Goal: Task Accomplishment & Management: Complete application form

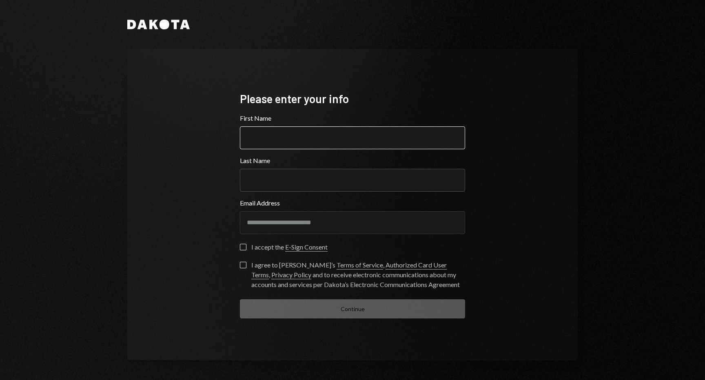
click at [314, 144] on input "First Name" at bounding box center [352, 137] width 225 height 23
type input "*"
type input "****"
click at [310, 187] on input "Last Name" at bounding box center [352, 180] width 225 height 23
type input "****"
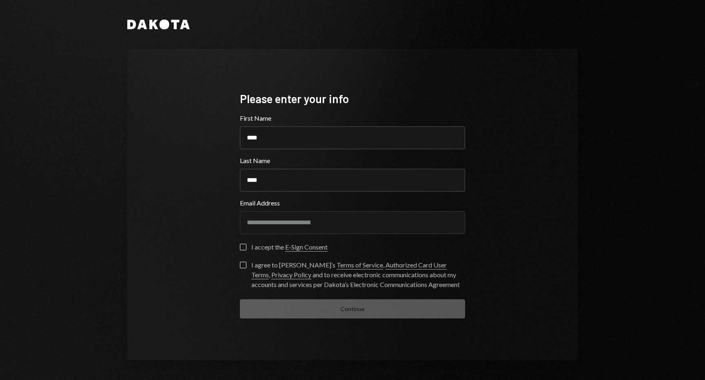
click at [245, 249] on button "I accept the E-Sign Consent" at bounding box center [243, 247] width 7 height 7
click at [241, 265] on button "I agree to [PERSON_NAME]’s Terms of Service , Authorized Card User Terms , Priv…" at bounding box center [243, 265] width 7 height 7
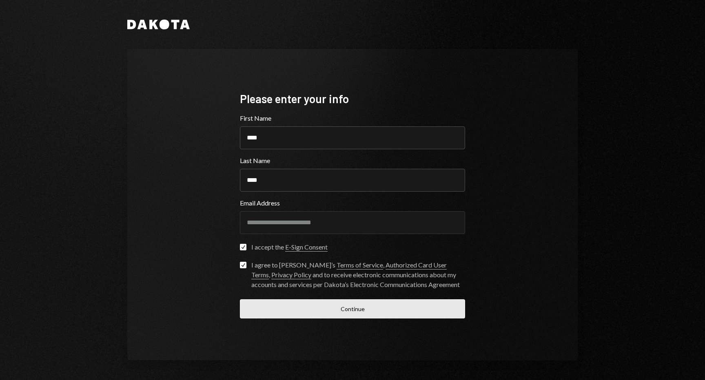
click at [301, 313] on button "Continue" at bounding box center [352, 308] width 225 height 19
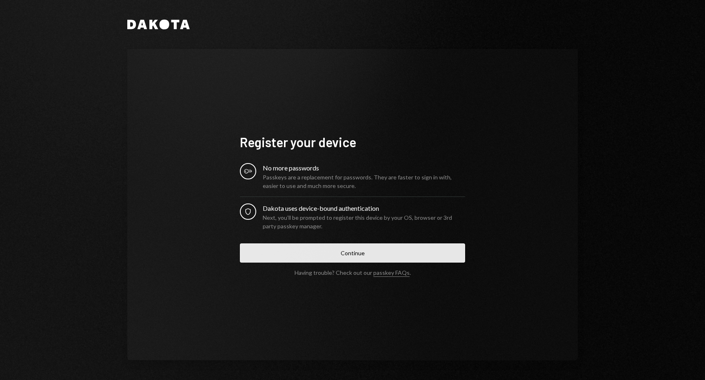
click at [315, 255] on button "Continue" at bounding box center [352, 253] width 225 height 19
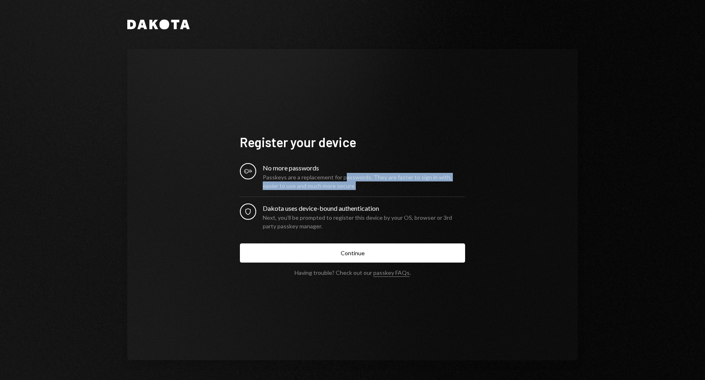
drag, startPoint x: 342, startPoint y: 180, endPoint x: 415, endPoint y: 190, distance: 73.6
click at [415, 190] on div "Key No more passwords Passkeys are a replacement for passwords. They are faster…" at bounding box center [352, 196] width 225 height 67
click at [416, 190] on div "Key No more passwords Passkeys are a replacement for passwords. They are faster…" at bounding box center [352, 196] width 225 height 67
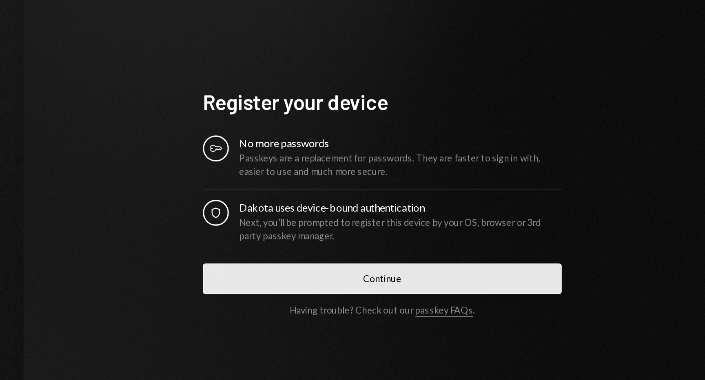
click at [348, 257] on button "Continue" at bounding box center [352, 253] width 225 height 19
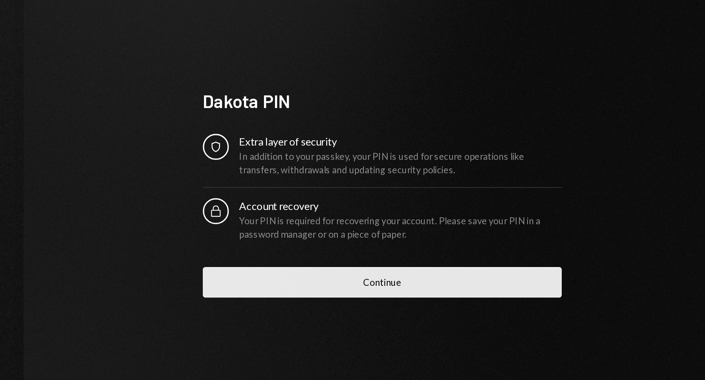
click at [353, 263] on button "Continue" at bounding box center [352, 260] width 225 height 19
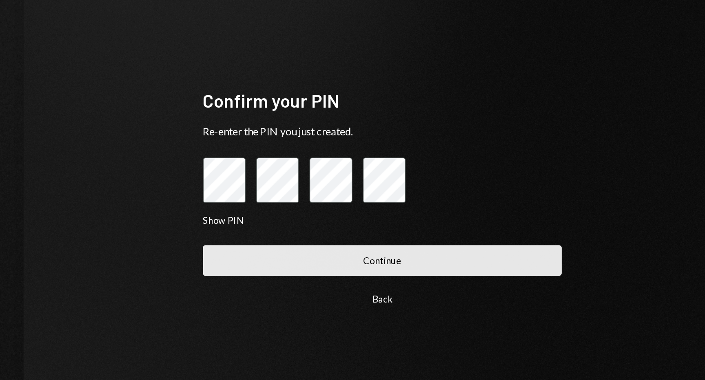
click at [303, 251] on button "Continue" at bounding box center [352, 241] width 225 height 19
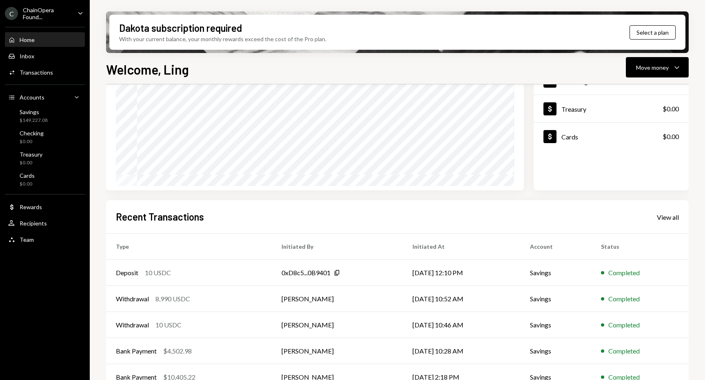
scroll to position [111, 0]
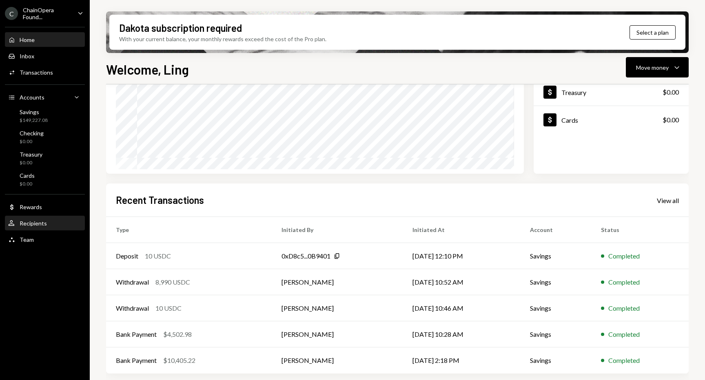
click at [40, 226] on div "Recipients" at bounding box center [33, 223] width 27 height 7
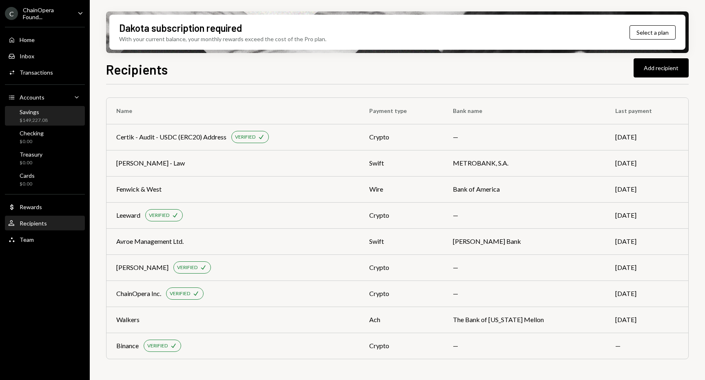
click at [55, 112] on div "Savings $149,227.08" at bounding box center [44, 115] width 73 height 15
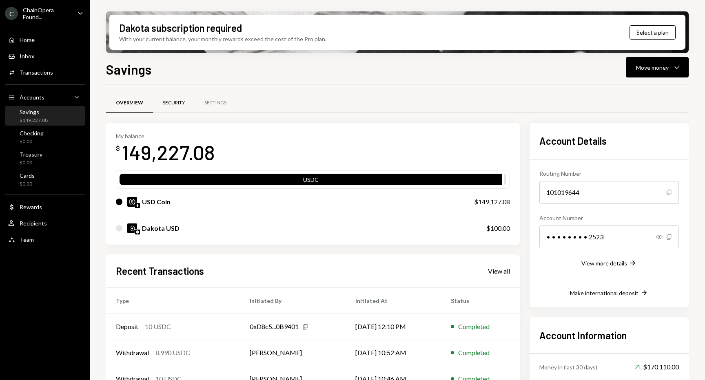
click at [170, 104] on div "Security" at bounding box center [174, 103] width 22 height 7
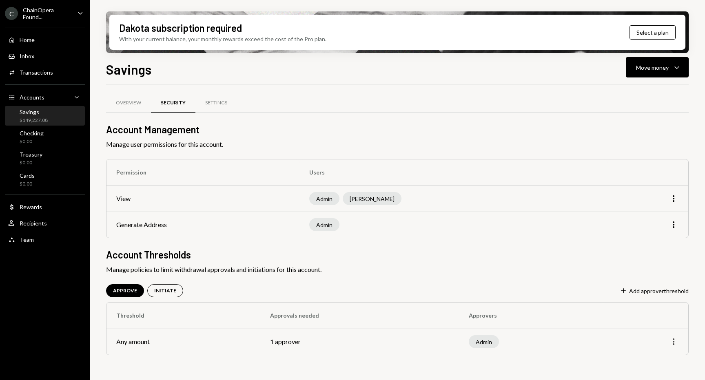
click at [675, 342] on icon "More" at bounding box center [674, 342] width 10 height 10
click at [582, 358] on div "Overview Security Settings Account Management Manage user permissions for this …" at bounding box center [397, 234] width 582 height 274
click at [520, 271] on span "Manage policies to limit withdrawal approvals and initiations for this account." at bounding box center [397, 270] width 582 height 10
